Goal: Check status: Check status

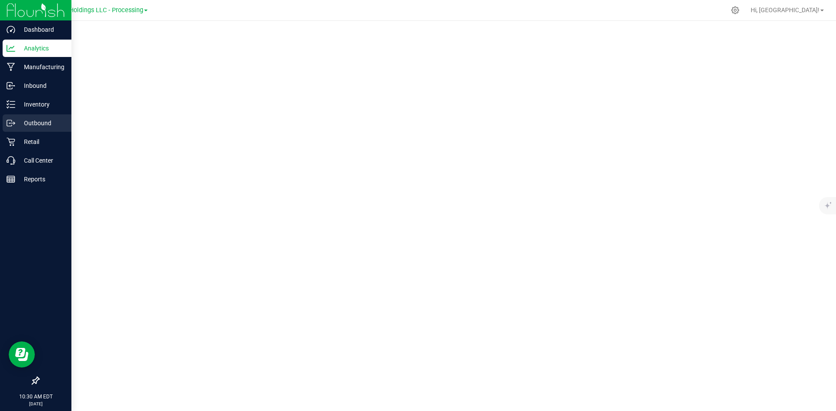
click at [40, 122] on p "Outbound" at bounding box center [41, 123] width 52 height 10
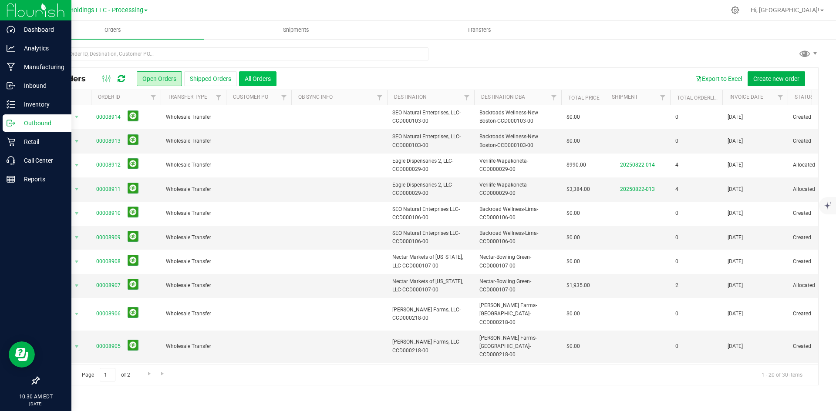
click at [260, 84] on button "All Orders" at bounding box center [257, 78] width 37 height 15
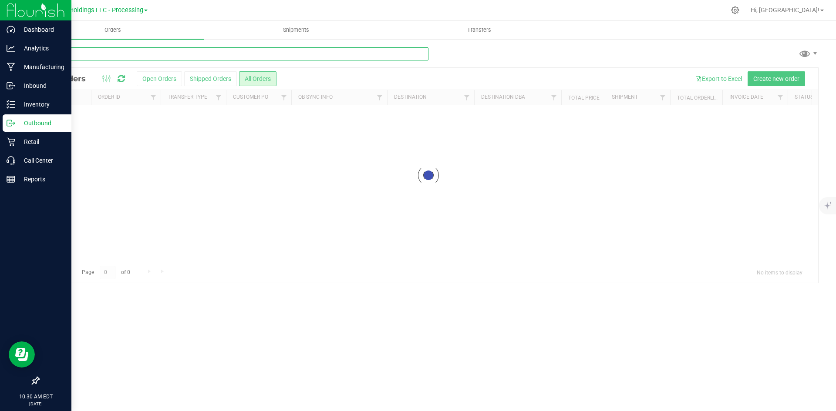
click at [235, 54] on input "text" at bounding box center [233, 53] width 390 height 13
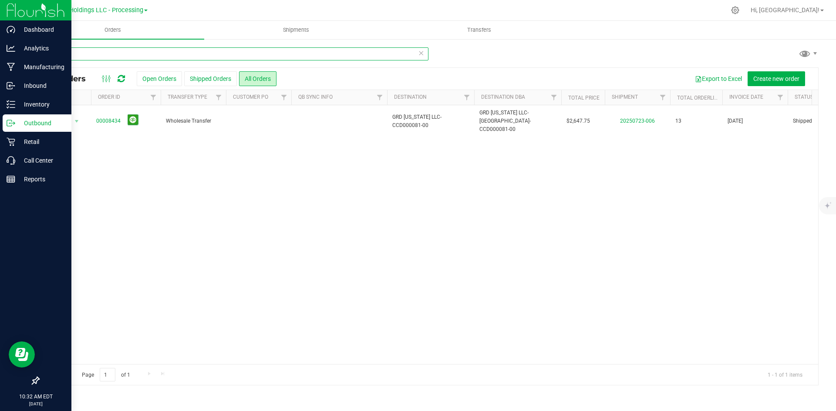
click at [121, 55] on input "8434" at bounding box center [233, 53] width 390 height 13
type input "8539"
